Goal: Task Accomplishment & Management: Use online tool/utility

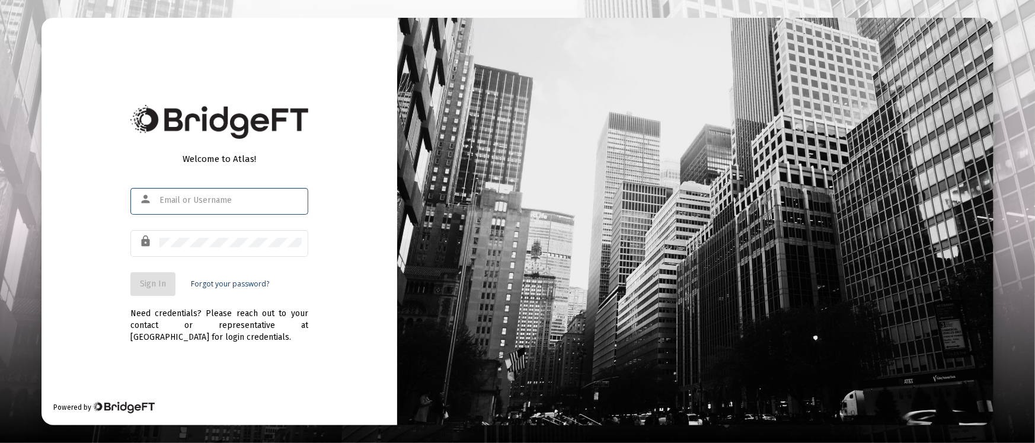
type input "[PERSON_NAME][EMAIL_ADDRESS][DOMAIN_NAME]"
click at [161, 283] on span "Sign In" at bounding box center [153, 284] width 26 height 10
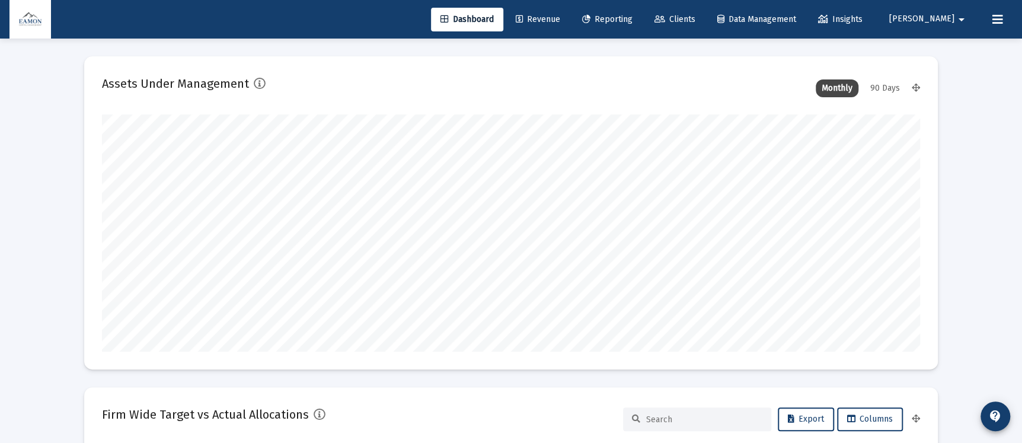
type input "[DATE]"
click at [642, 25] on link "Reporting" at bounding box center [607, 20] width 69 height 24
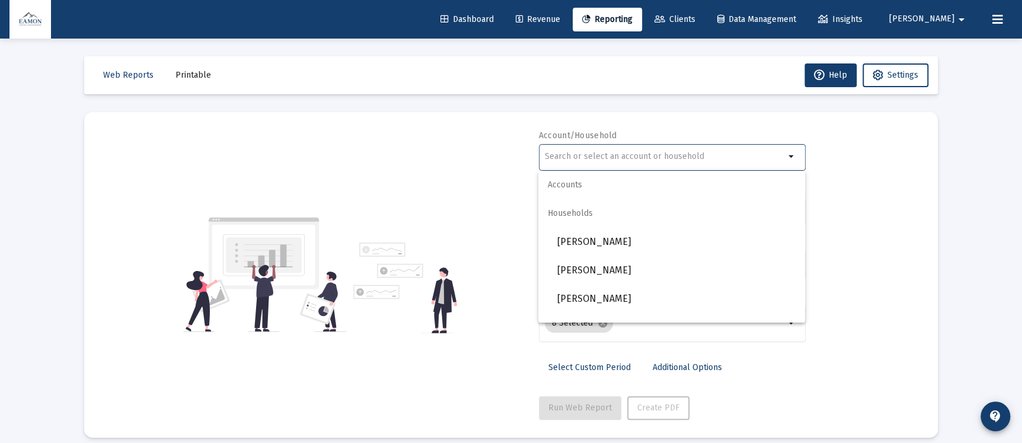
click at [622, 156] on input "text" at bounding box center [665, 156] width 240 height 9
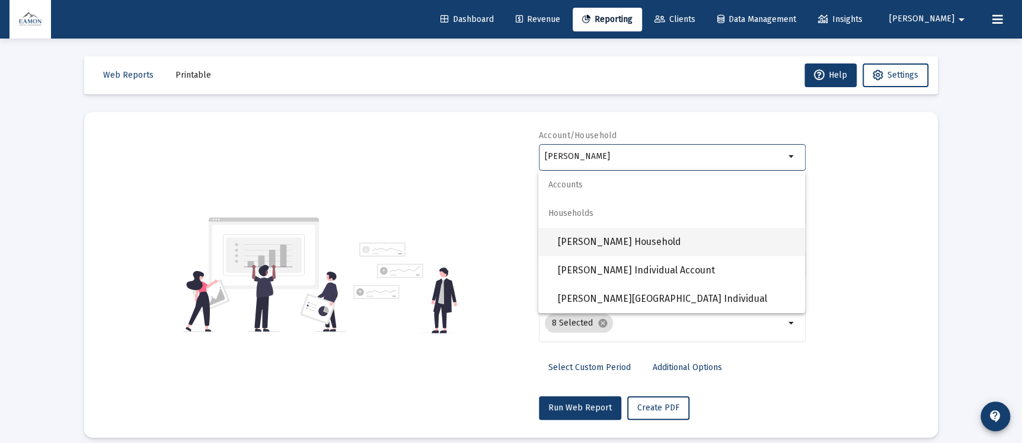
click at [629, 238] on span "[PERSON_NAME] Household" at bounding box center [676, 242] width 238 height 28
type input "[PERSON_NAME] Household"
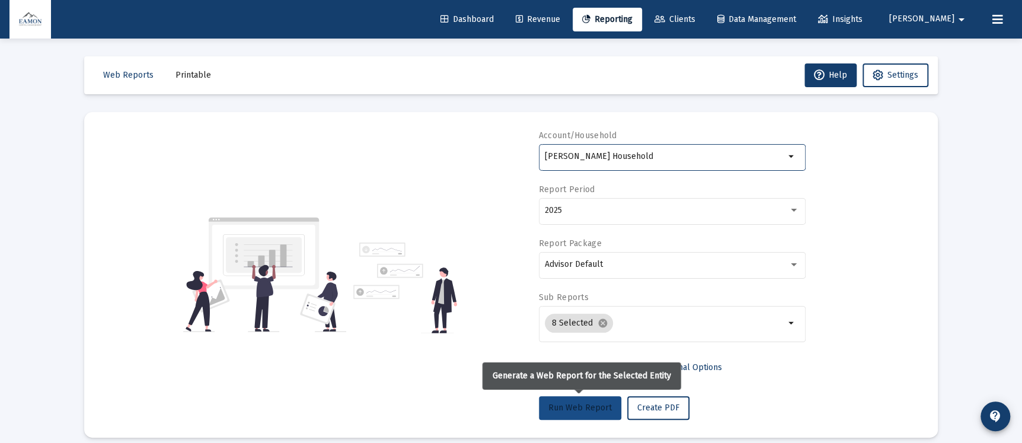
click at [588, 406] on span "Run Web Report" at bounding box center [579, 408] width 63 height 10
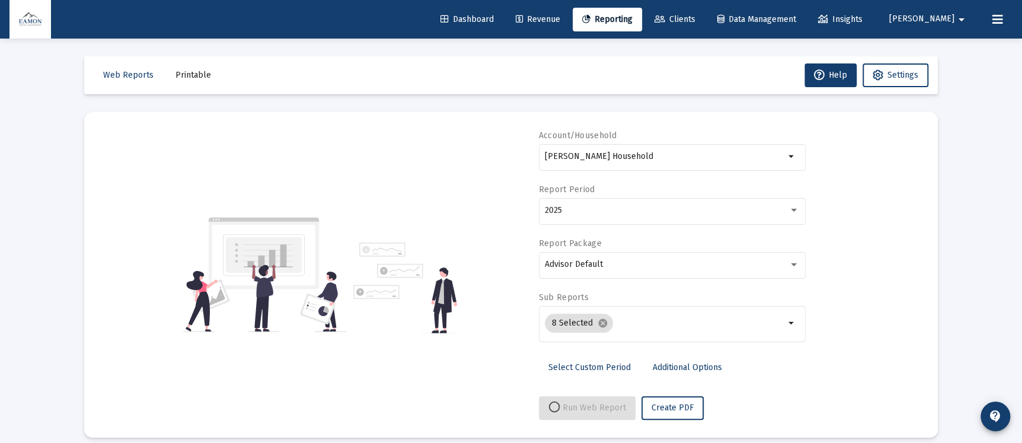
select select "View all"
